Goal: Find specific page/section: Find specific page/section

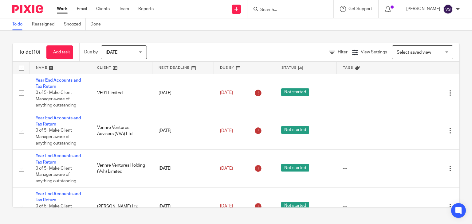
click at [275, 12] on input "Search" at bounding box center [287, 10] width 55 height 6
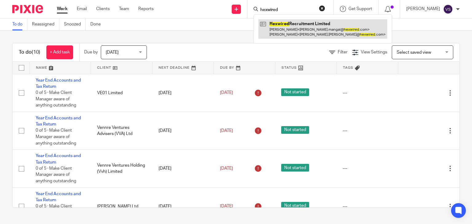
type input "hexwired"
click at [287, 22] on link at bounding box center [322, 28] width 129 height 19
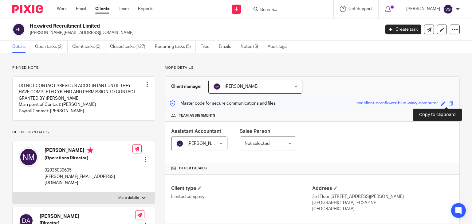
click at [448, 104] on span at bounding box center [450, 103] width 5 height 5
click at [444, 104] on div "Save excellent-cornflower-blue-wavy-computer" at bounding box center [405, 103] width 98 height 7
click at [448, 104] on span at bounding box center [450, 103] width 5 height 5
click at [272, 9] on input "Search" at bounding box center [287, 10] width 55 height 6
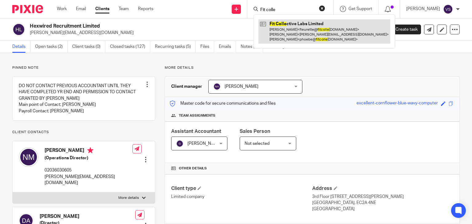
type input "Fit colle"
click at [290, 26] on link at bounding box center [324, 31] width 132 height 24
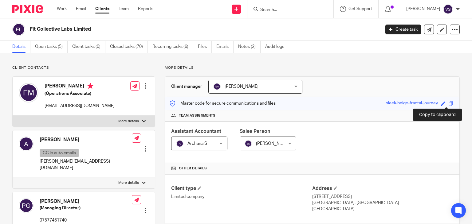
click at [448, 103] on span at bounding box center [450, 103] width 5 height 5
click at [448, 102] on span at bounding box center [450, 103] width 5 height 5
click at [448, 104] on span at bounding box center [450, 103] width 5 height 5
click at [272, 9] on input "Search" at bounding box center [287, 10] width 55 height 6
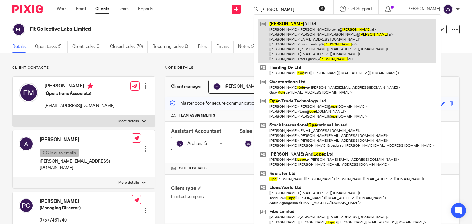
type input "kope"
click at [280, 24] on link at bounding box center [347, 41] width 178 height 44
